Goal: Download file/media

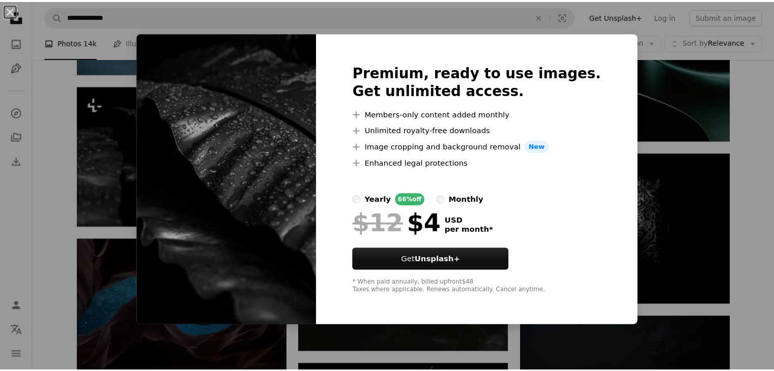
scroll to position [4261, 0]
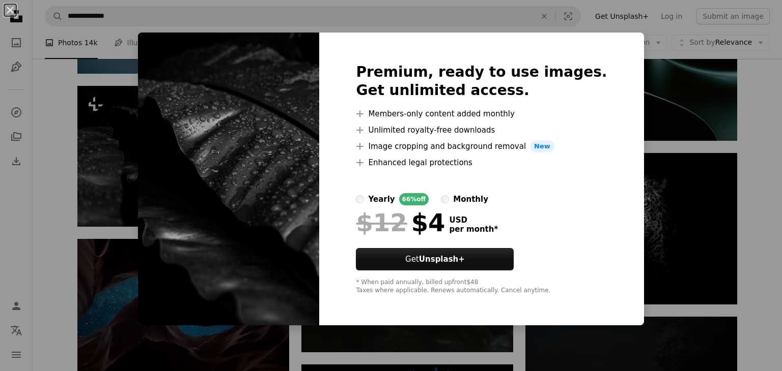
click at [105, 99] on div "An X shape Premium, ready to use images. Get unlimited access. A plus sign Memb…" at bounding box center [391, 185] width 782 height 371
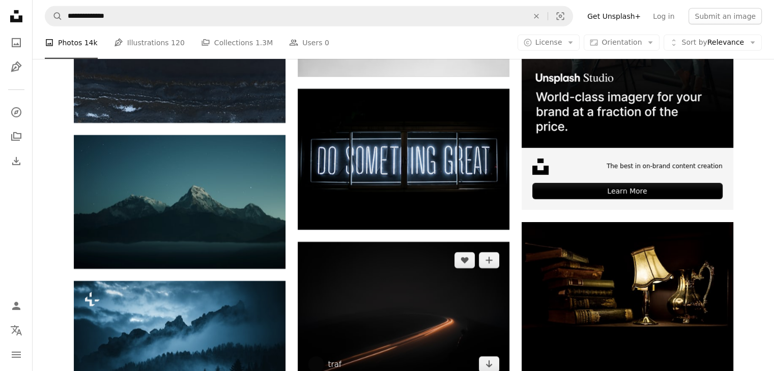
scroll to position [3297, 0]
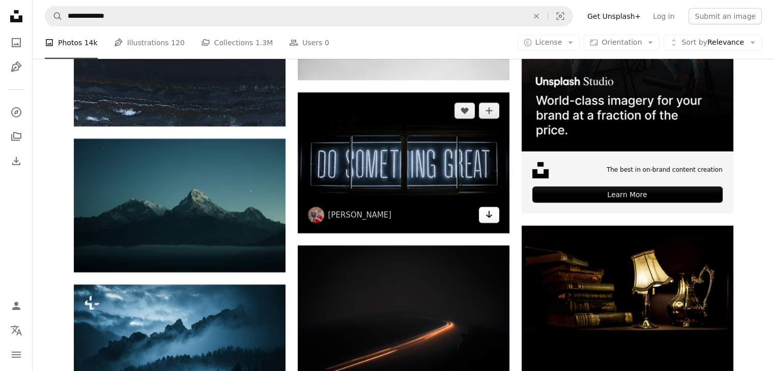
click at [498, 211] on link "Arrow pointing down" at bounding box center [489, 215] width 20 height 16
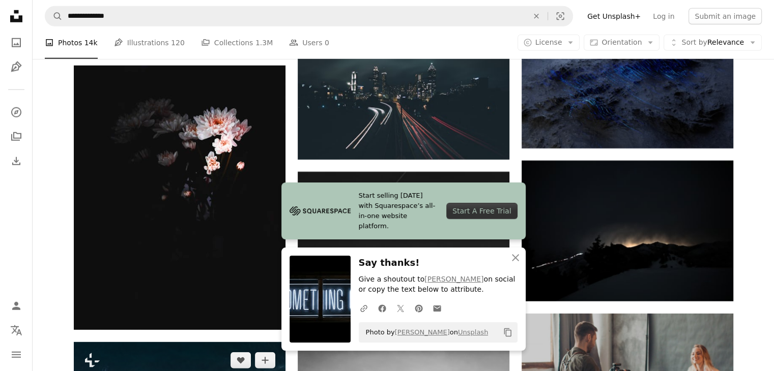
scroll to position [2922, 0]
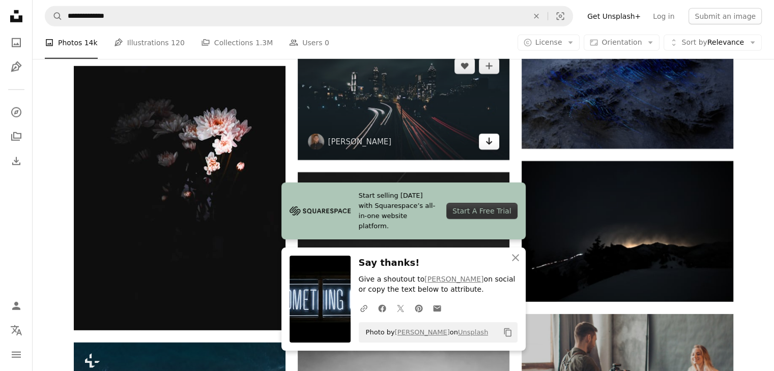
click at [492, 148] on link "Arrow pointing down" at bounding box center [489, 142] width 20 height 16
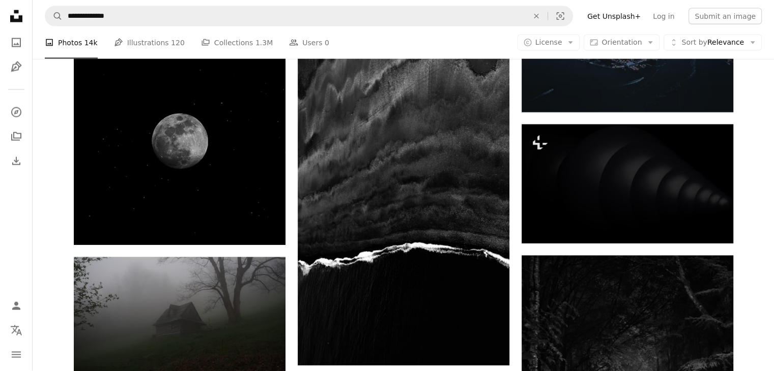
scroll to position [2261, 0]
